Goal: Navigation & Orientation: Find specific page/section

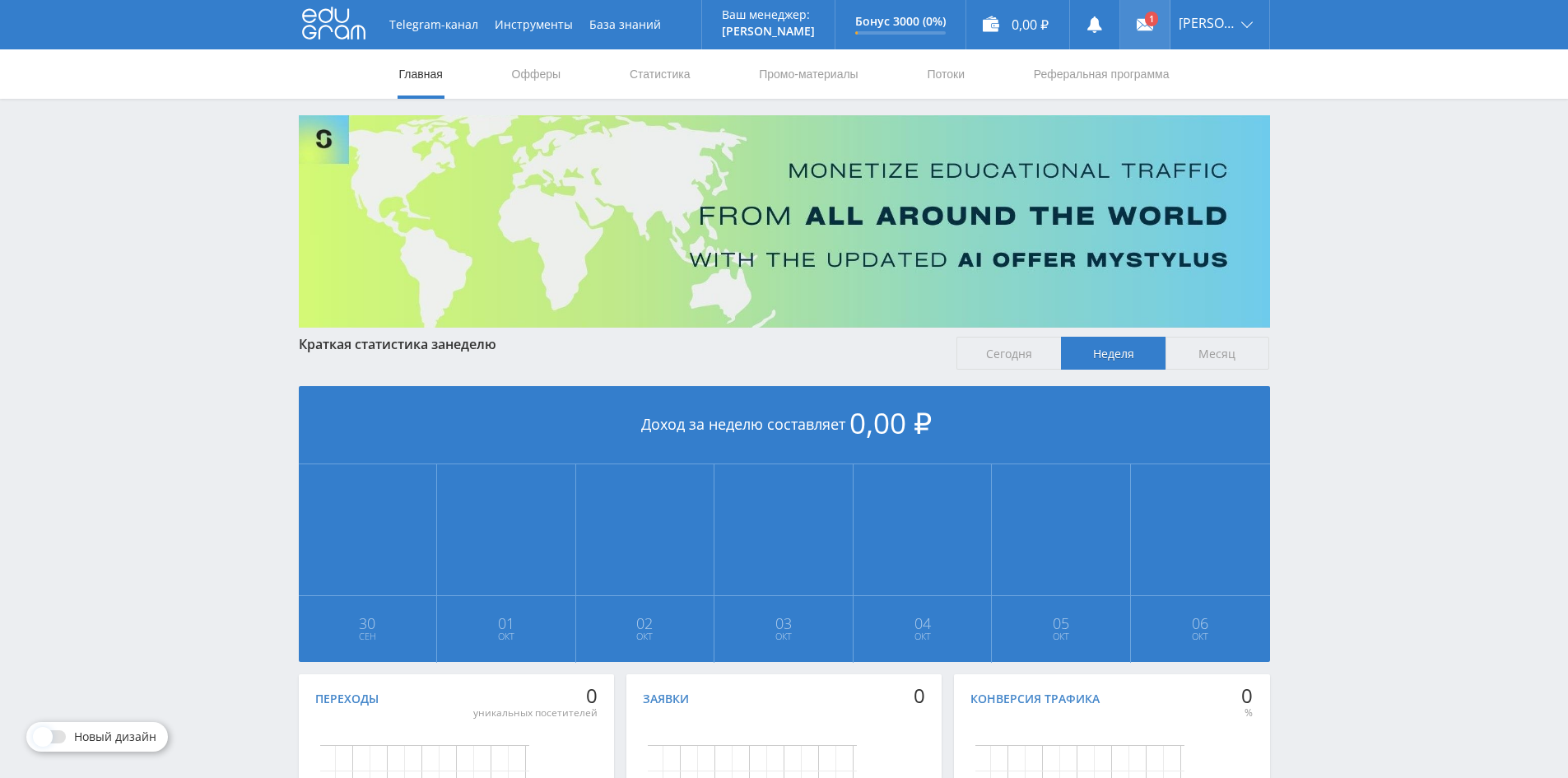
click at [1149, 31] on use at bounding box center [1144, 25] width 17 height 12
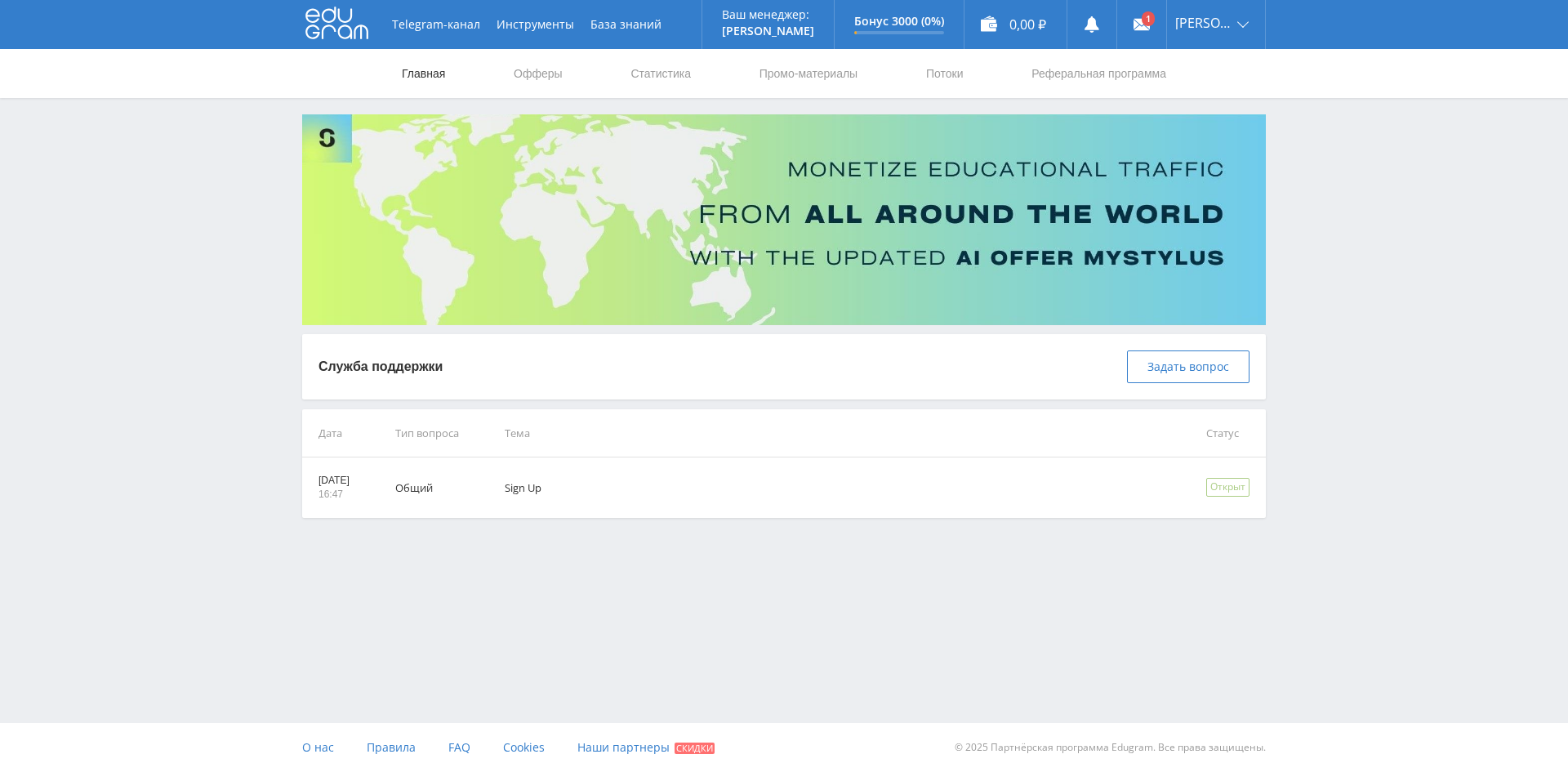
click at [419, 77] on link "Главная" at bounding box center [423, 74] width 46 height 49
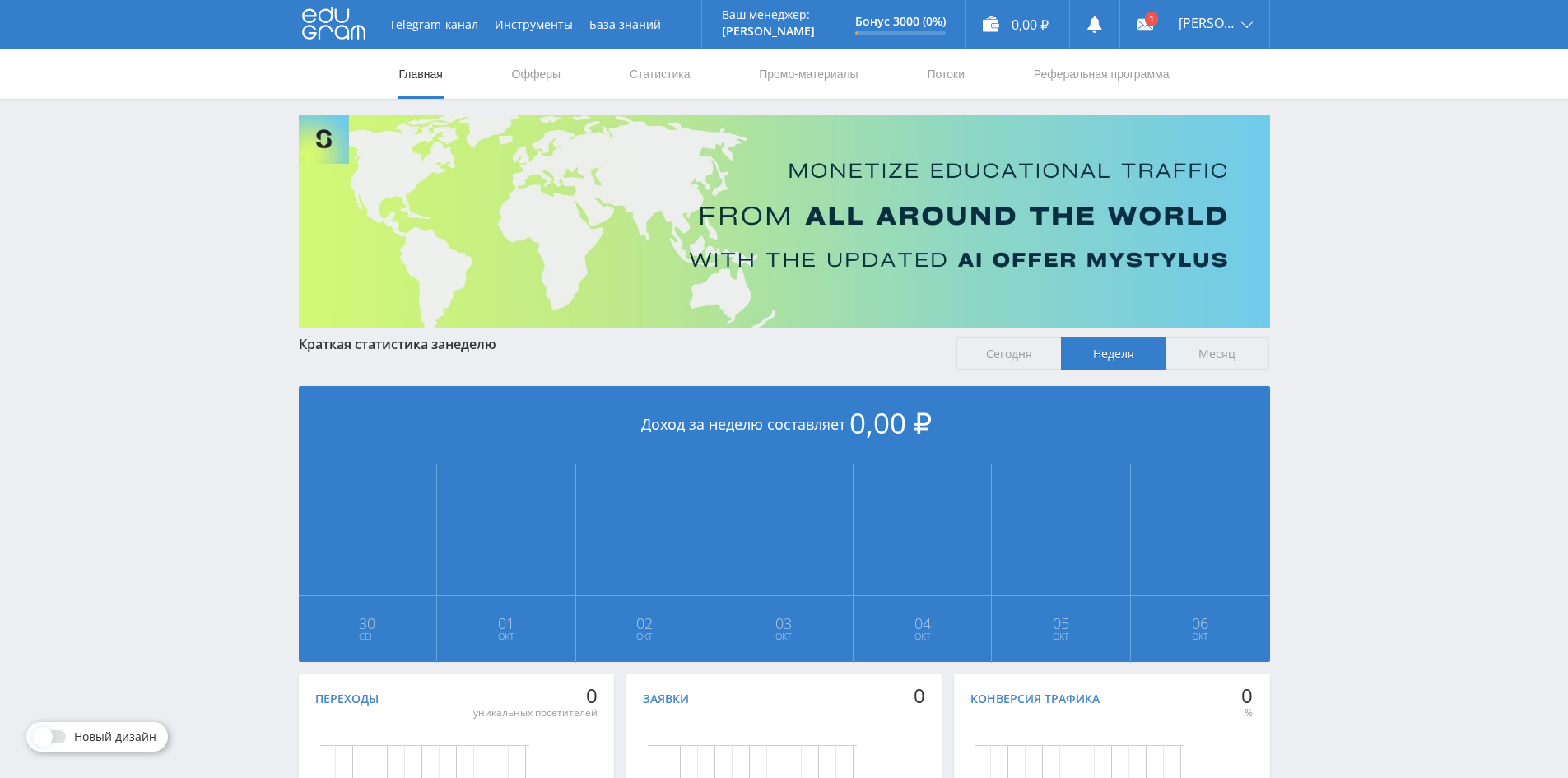
scroll to position [199, 0]
